Goal: Use online tool/utility

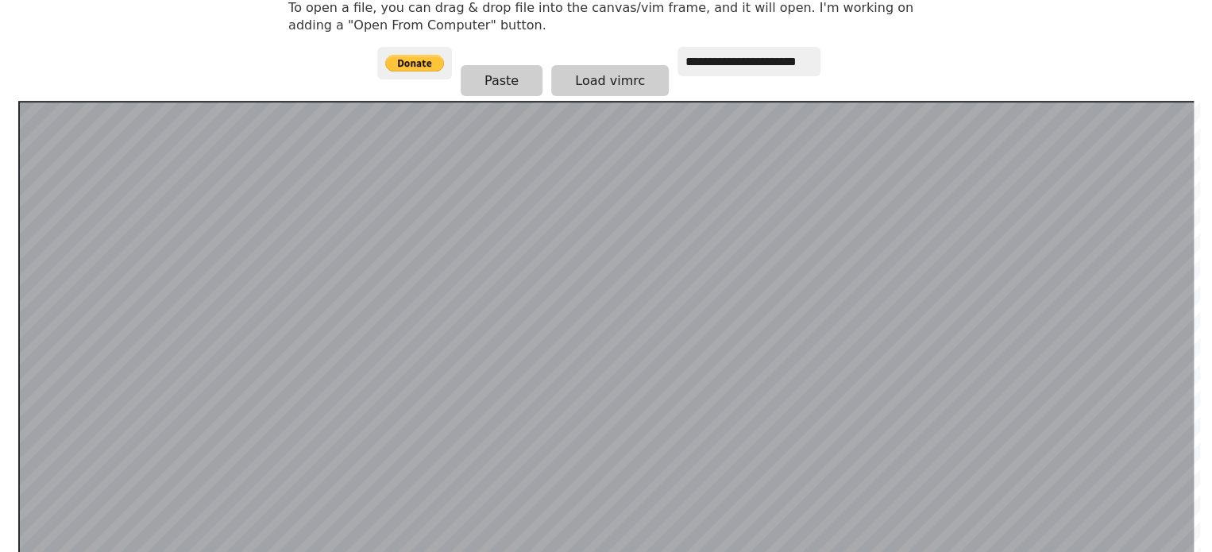
scroll to position [477, 0]
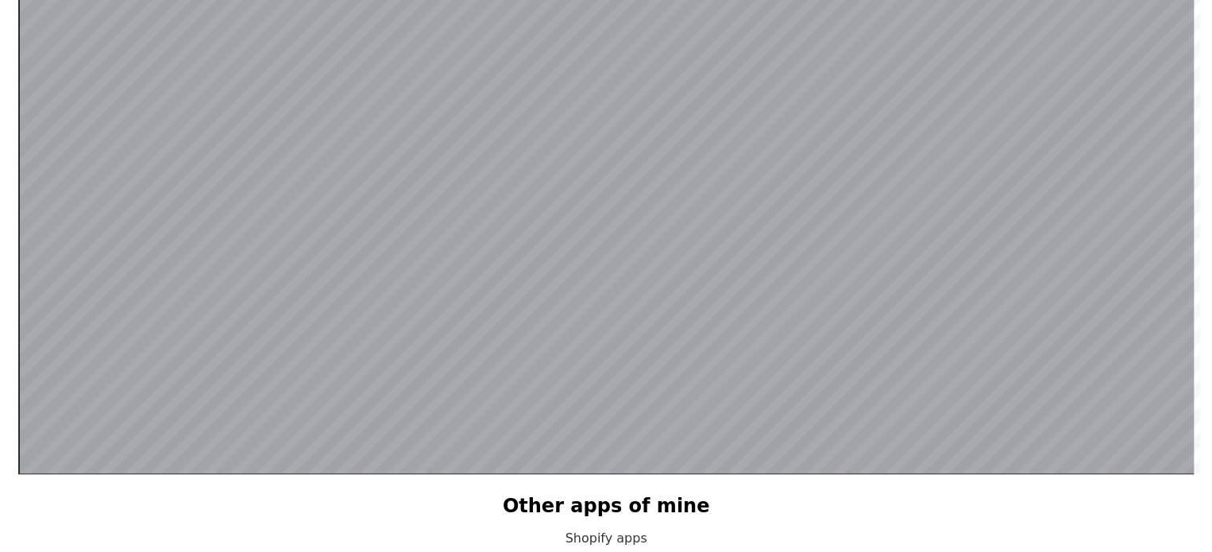
scroll to position [343, 0]
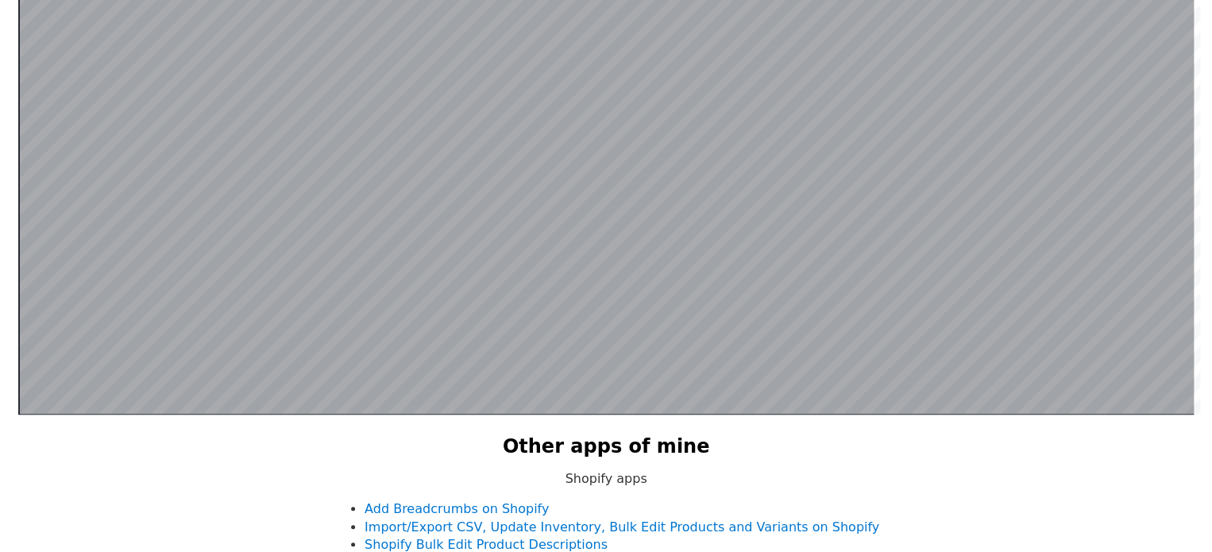
scroll to position [502, 0]
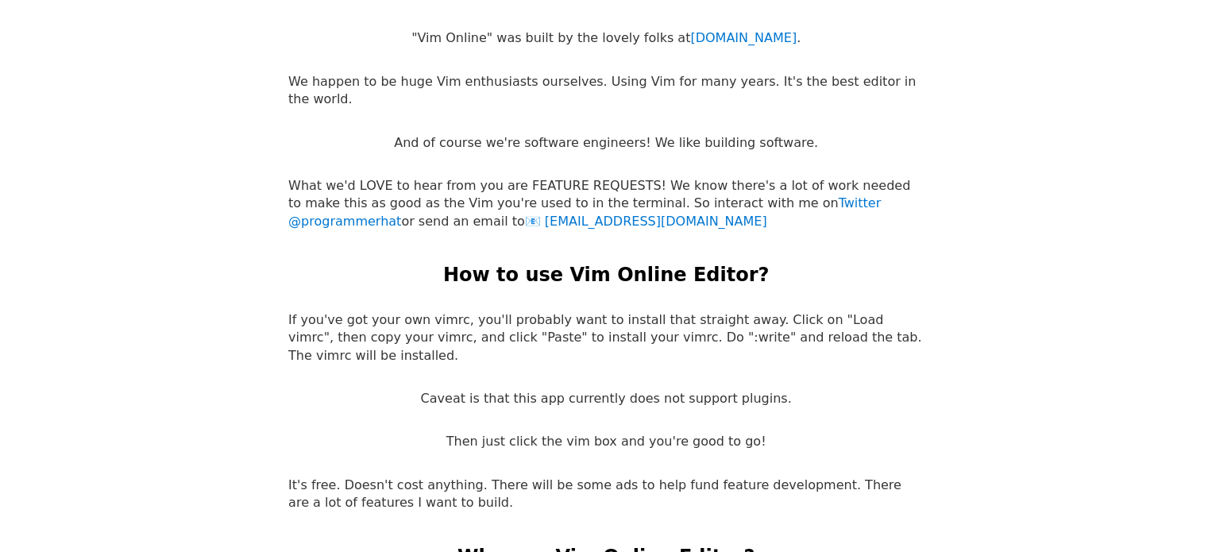
scroll to position [3057, 0]
